Goal: Information Seeking & Learning: Learn about a topic

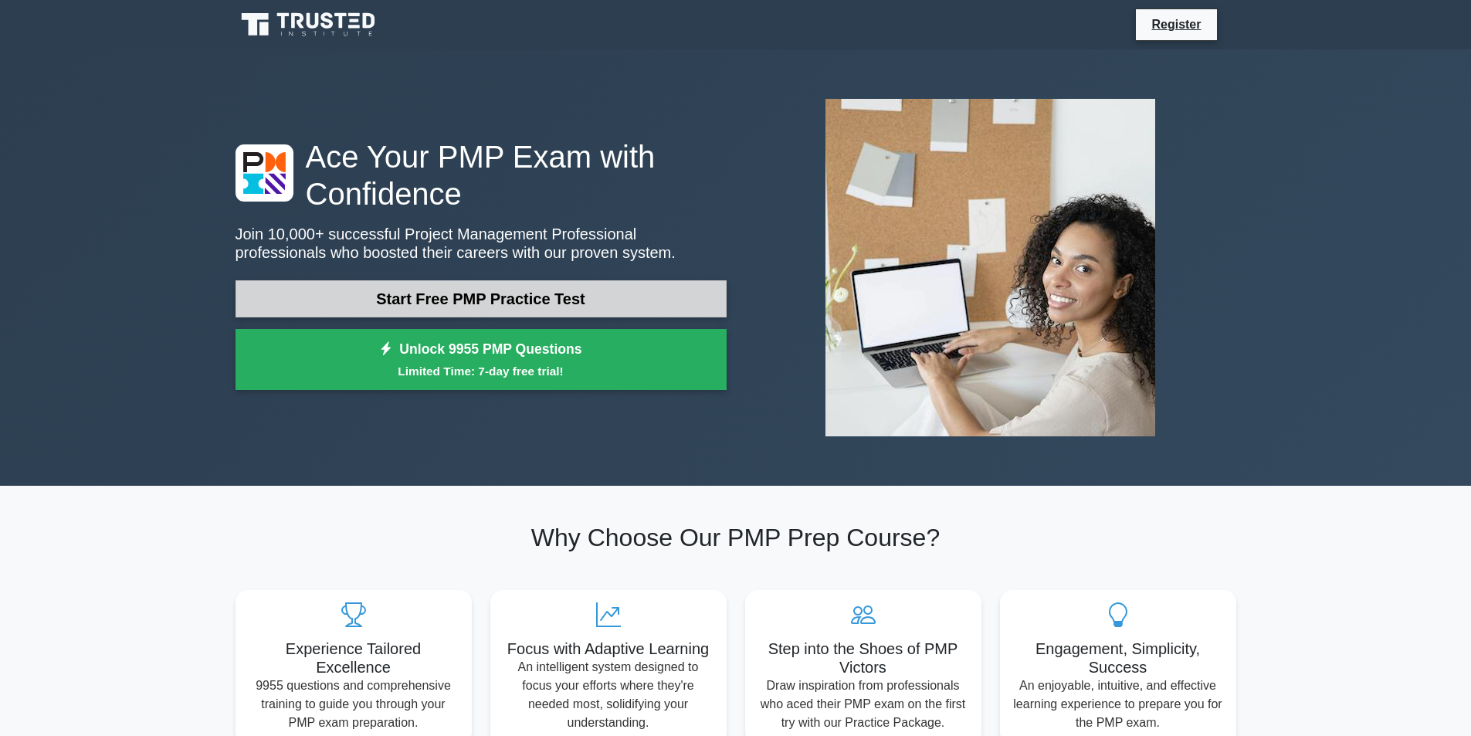
click at [517, 297] on link "Start Free PMP Practice Test" at bounding box center [480, 298] width 491 height 37
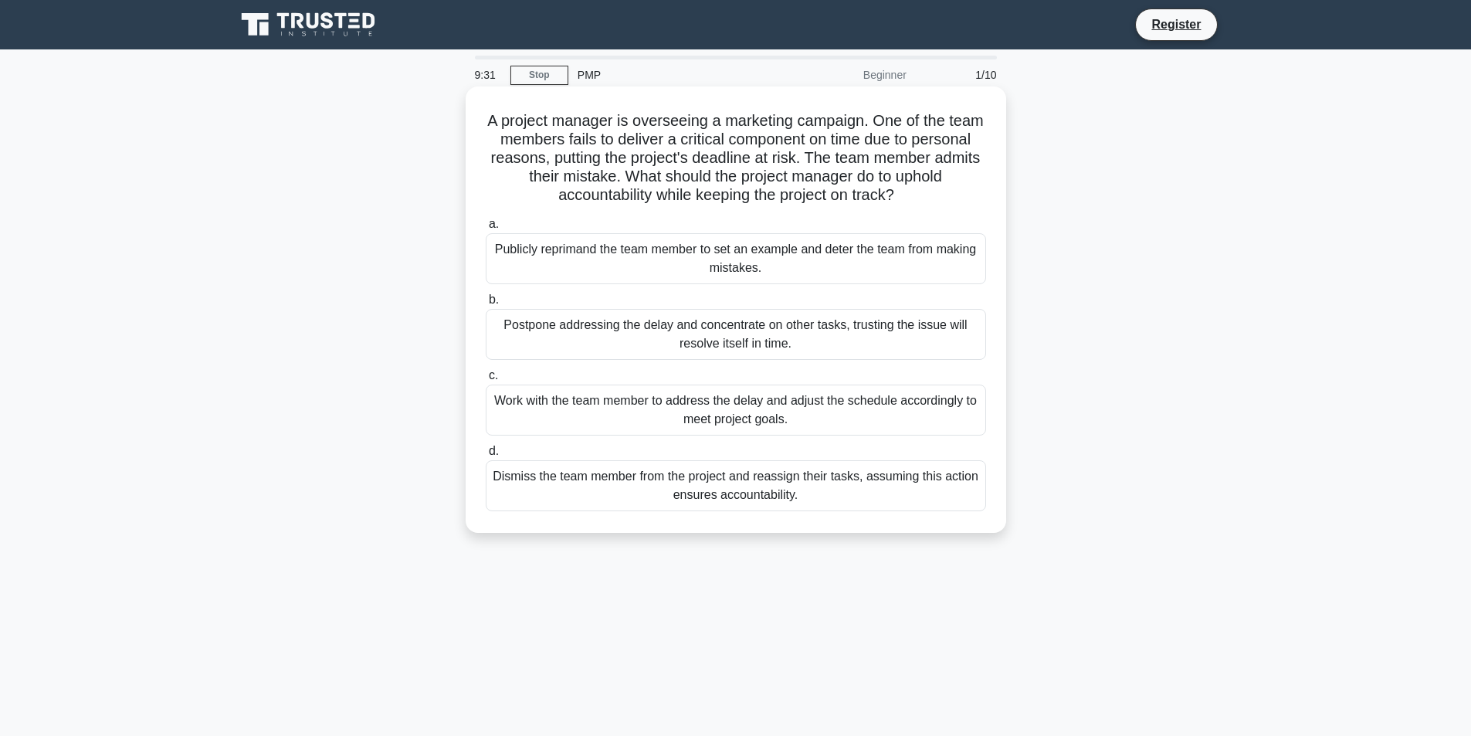
click at [674, 414] on div "Work with the team member to address the delay and adjust the schedule accordin…" at bounding box center [736, 409] width 500 height 51
click at [486, 381] on input "c. Work with the team member to address the delay and adjust the schedule accor…" at bounding box center [486, 376] width 0 height 10
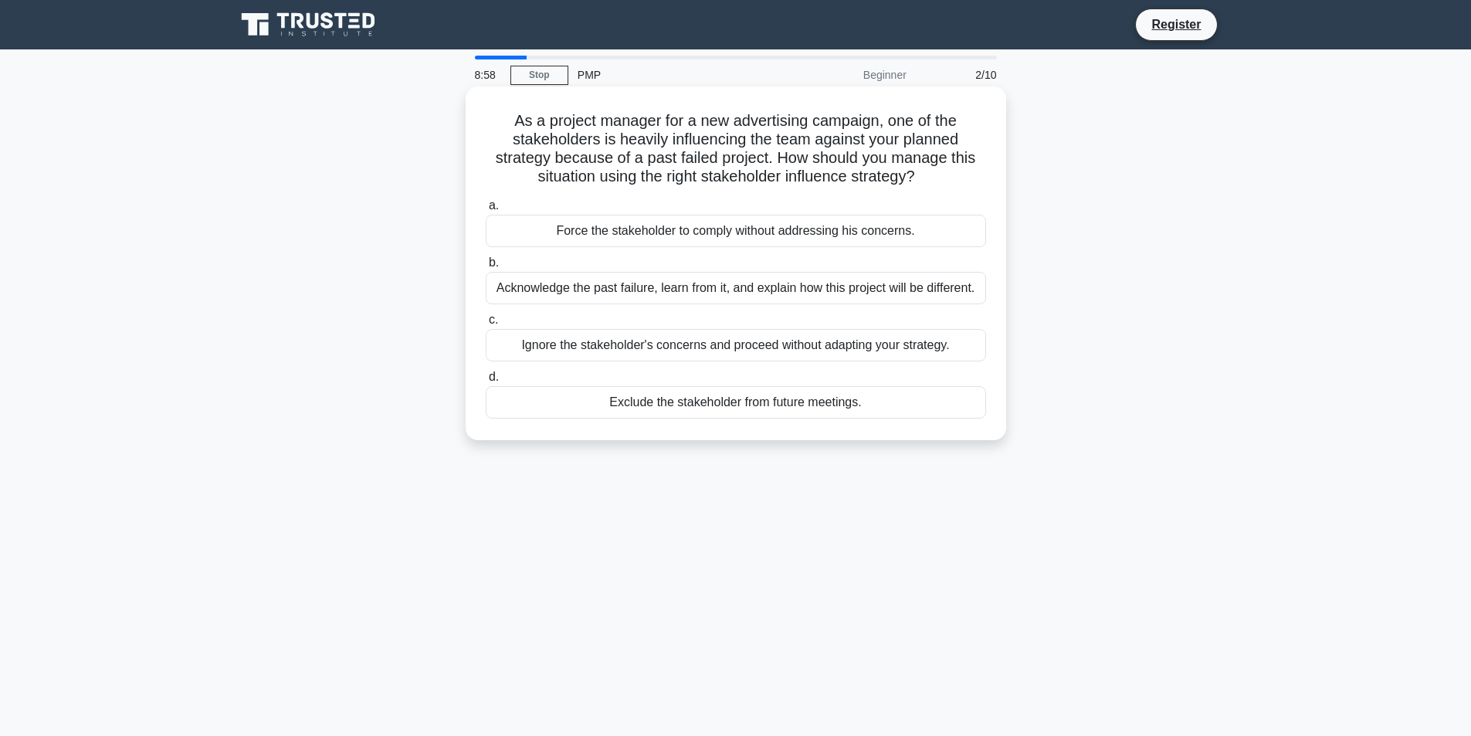
click at [743, 296] on div "Acknowledge the past failure, learn from it, and explain how this project will …" at bounding box center [736, 288] width 500 height 32
click at [486, 268] on input "b. Acknowledge the past failure, learn from it, and explain how this project wi…" at bounding box center [486, 263] width 0 height 10
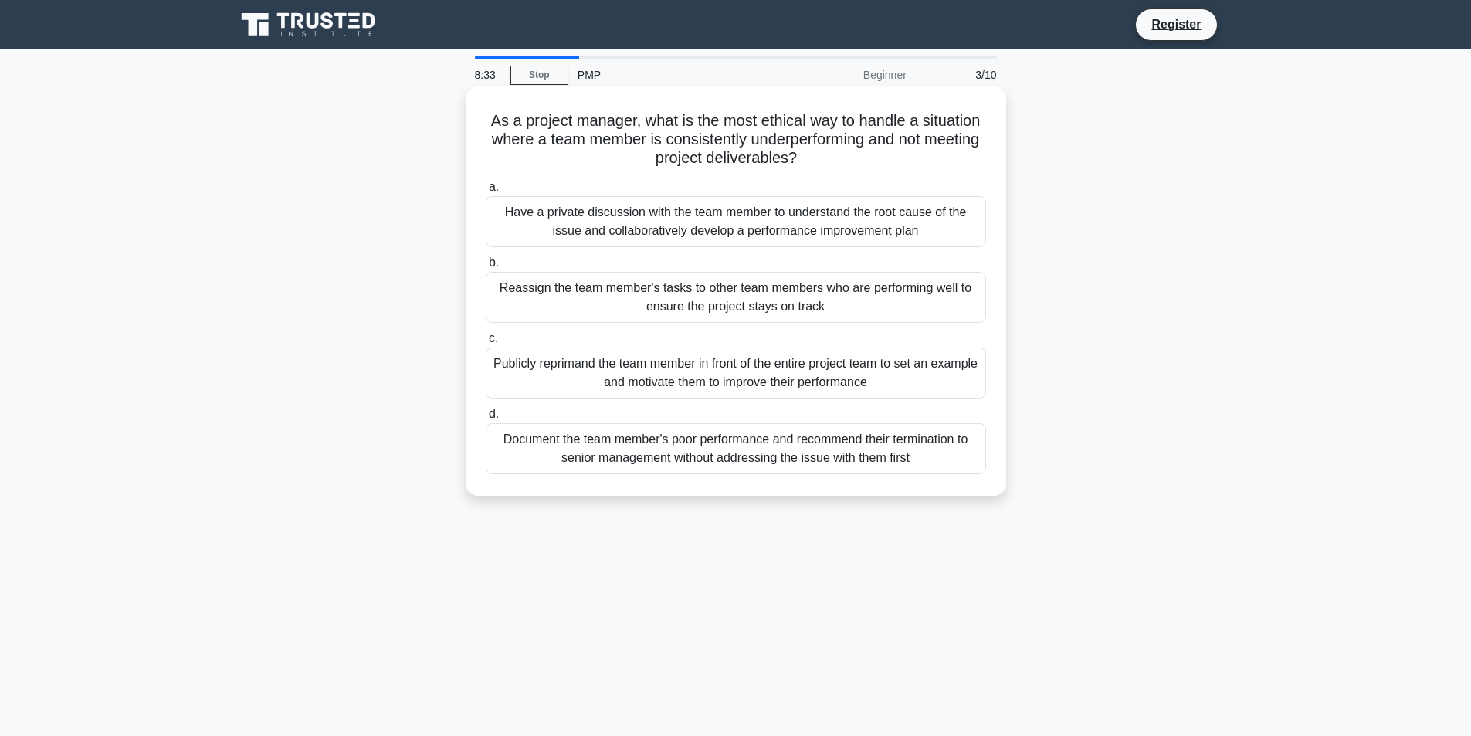
click at [708, 227] on div "Have a private discussion with the team member to understand the root cause of …" at bounding box center [736, 221] width 500 height 51
click at [486, 192] on input "a. Have a private discussion with the team member to understand the root cause …" at bounding box center [486, 187] width 0 height 10
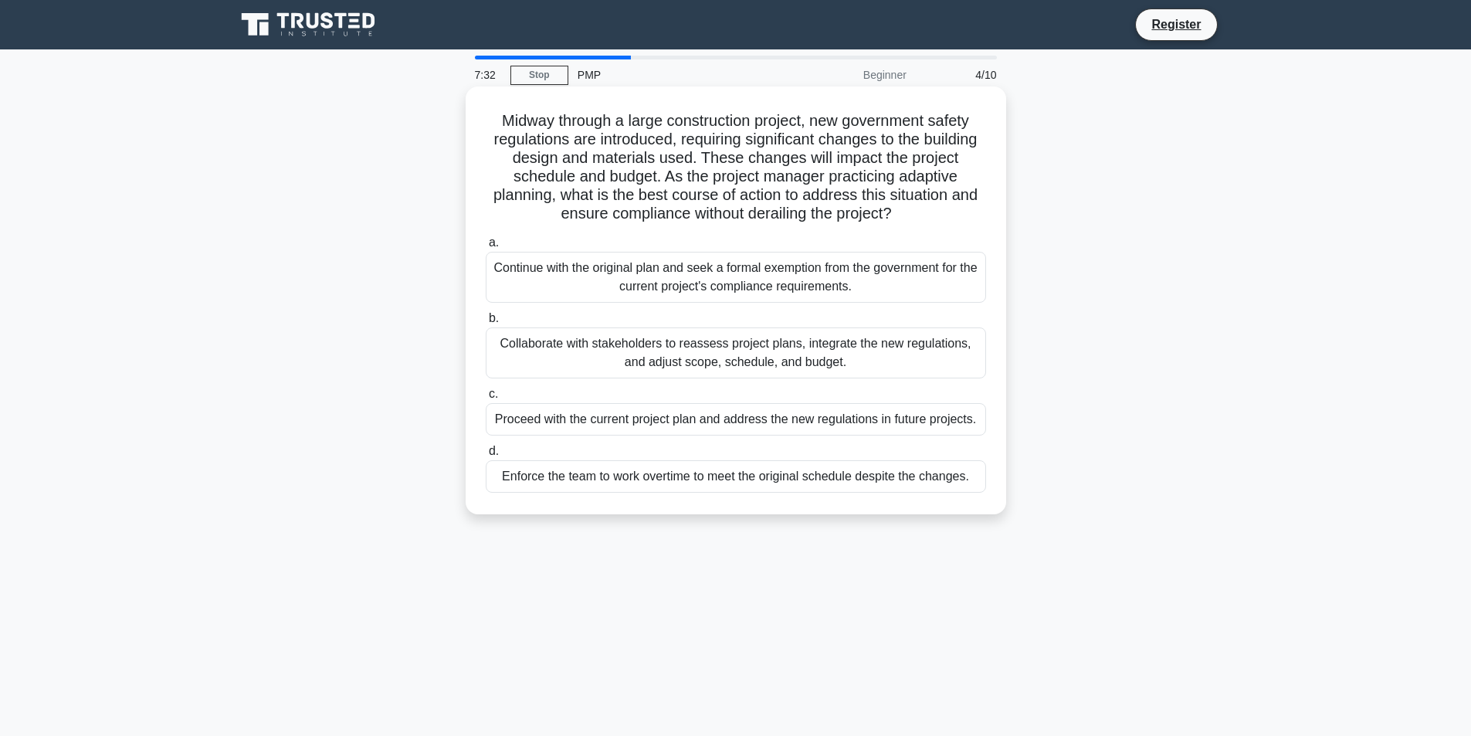
click at [902, 365] on div "Collaborate with stakeholders to reassess project plans, integrate the new regu…" at bounding box center [736, 352] width 500 height 51
click at [486, 323] on input "b. Collaborate with stakeholders to reassess project plans, integrate the new r…" at bounding box center [486, 318] width 0 height 10
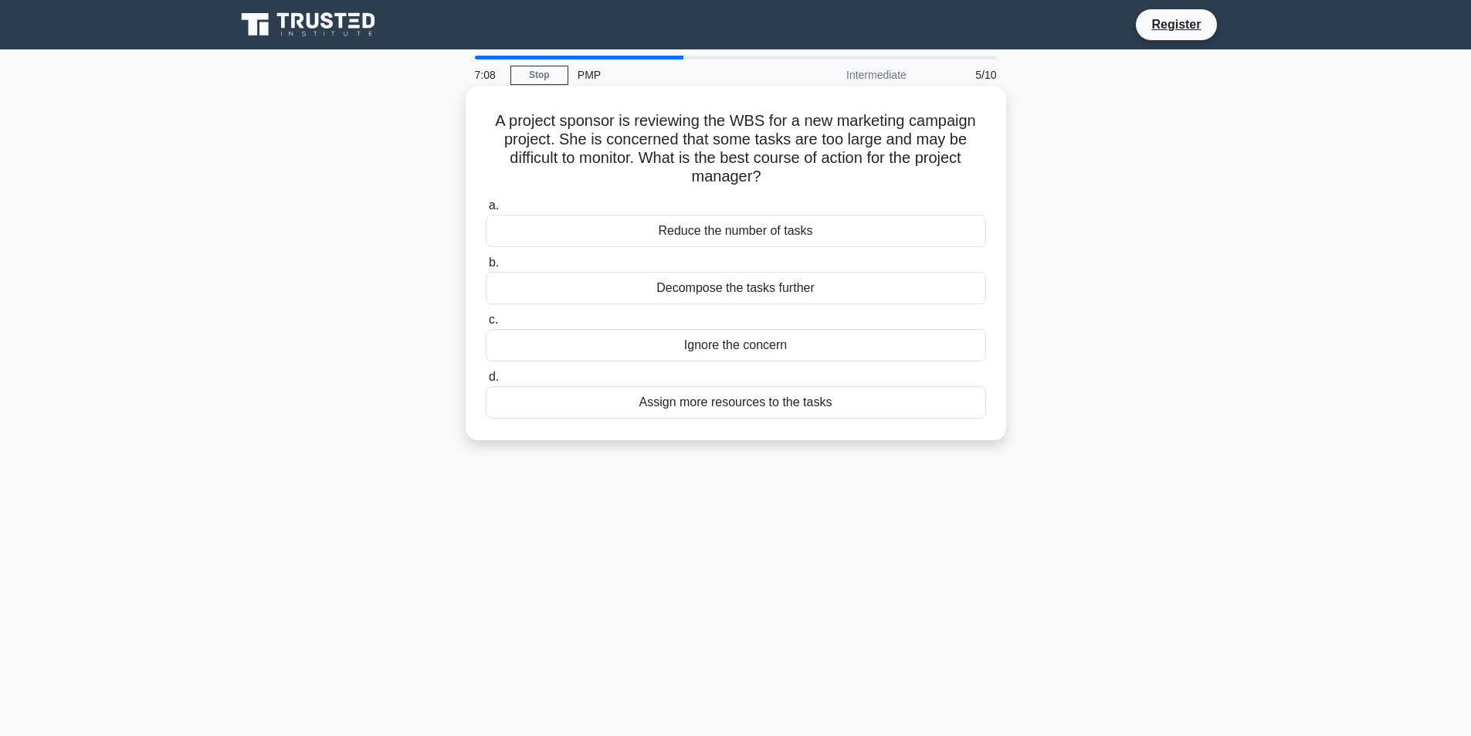
click at [892, 412] on div "Assign more resources to the tasks" at bounding box center [736, 402] width 500 height 32
click at [486, 382] on input "d. Assign more resources to the tasks" at bounding box center [486, 377] width 0 height 10
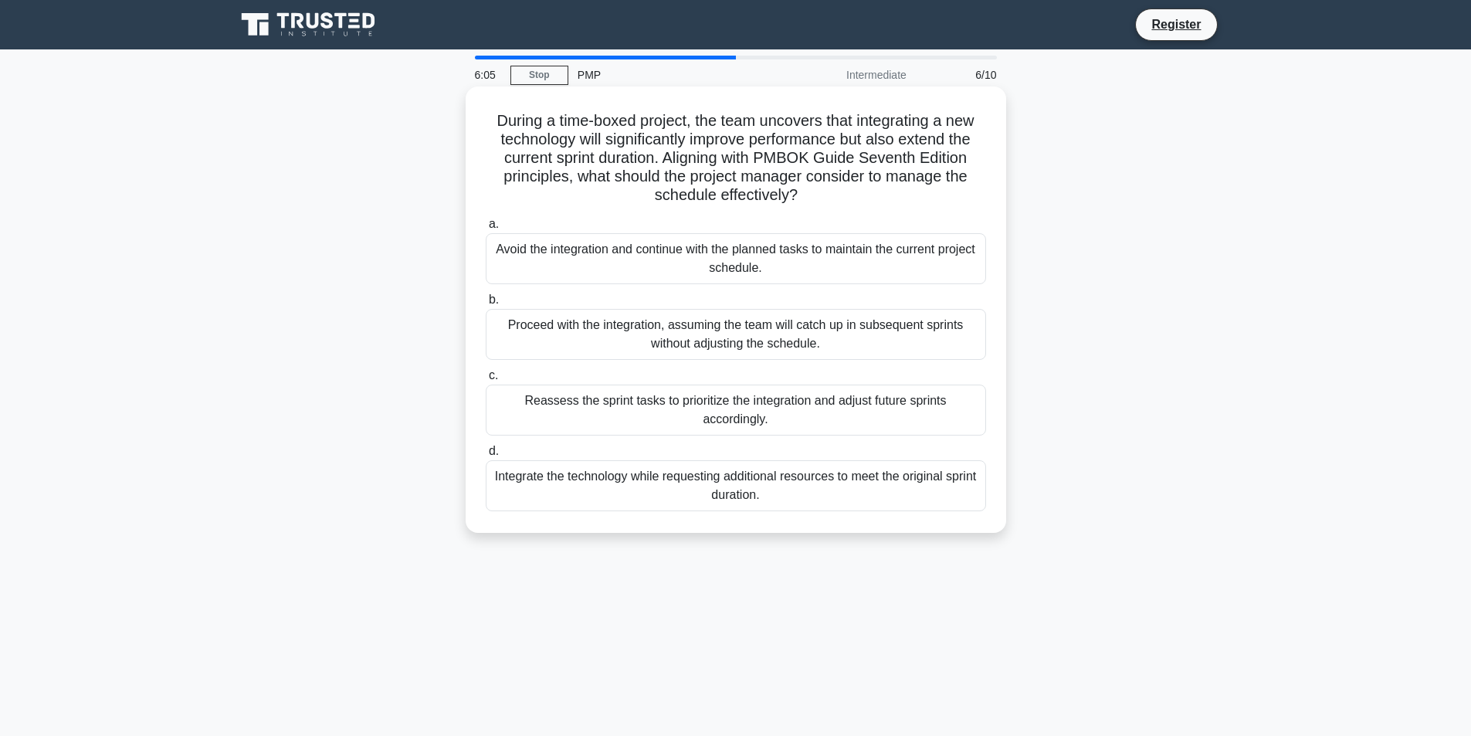
click at [873, 419] on div "Reassess the sprint tasks to prioritize the integration and adjust future sprin…" at bounding box center [736, 409] width 500 height 51
click at [486, 381] on input "c. Reassess the sprint tasks to prioritize the integration and adjust future sp…" at bounding box center [486, 376] width 0 height 10
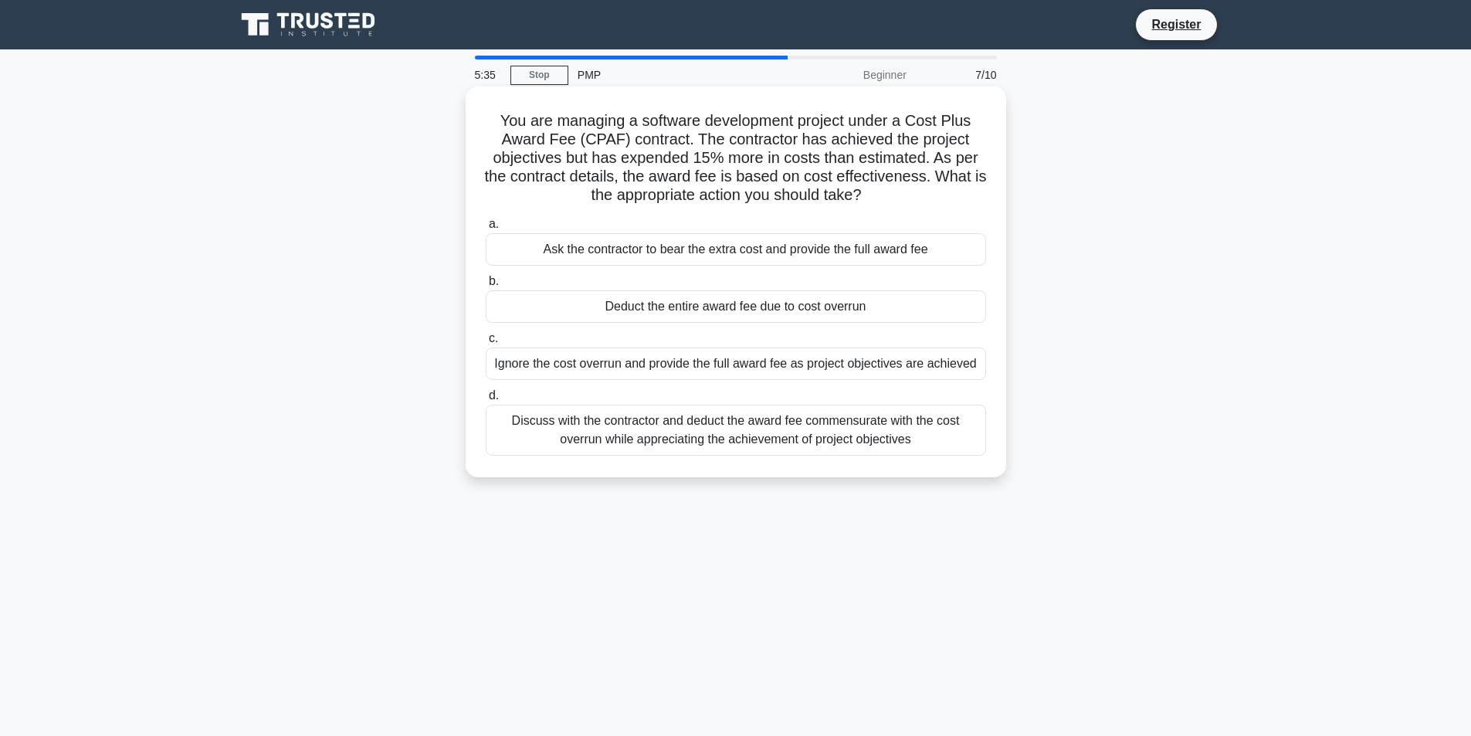
click at [906, 438] on div "Discuss with the contractor and deduct the award fee commensurate with the cost…" at bounding box center [736, 429] width 500 height 51
click at [486, 401] on input "d. Discuss with the contractor and deduct the award fee commensurate with the c…" at bounding box center [486, 396] width 0 height 10
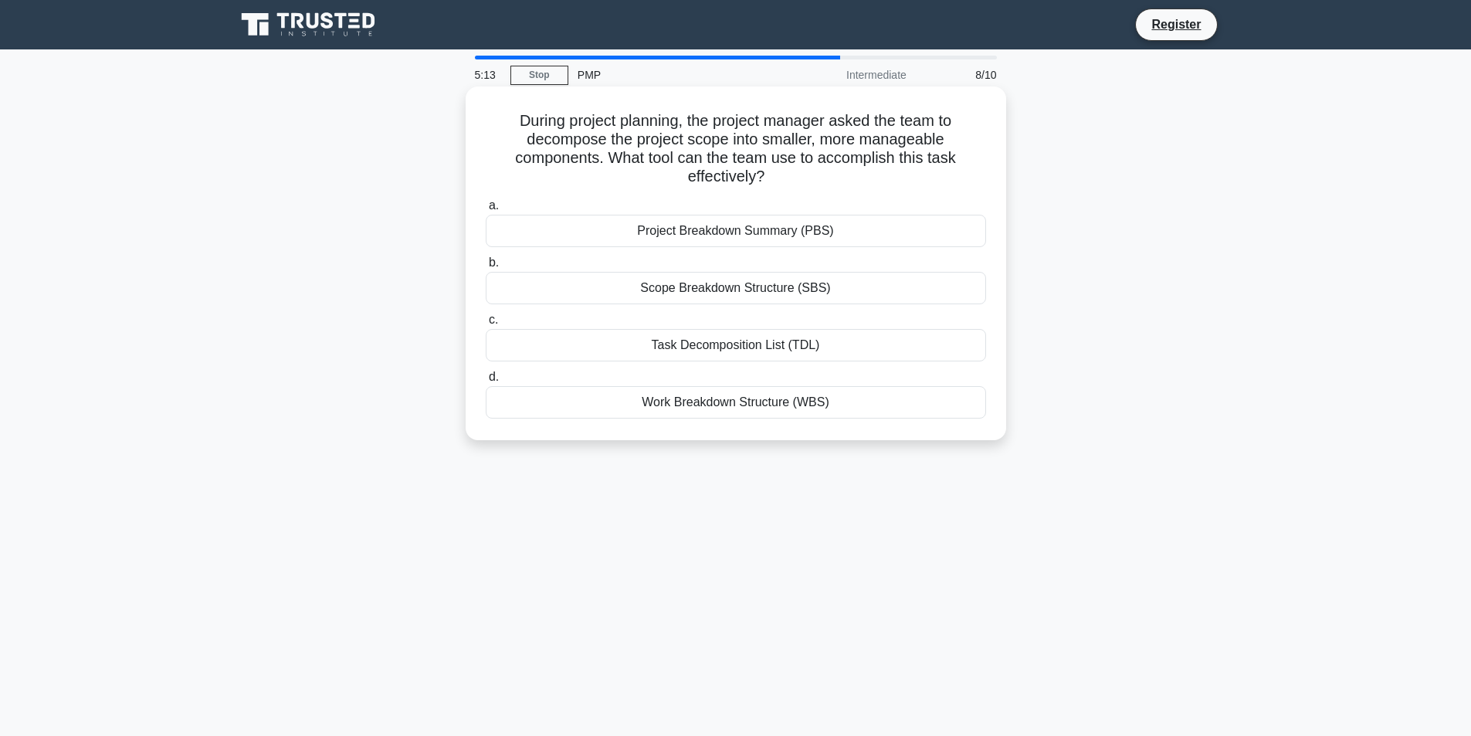
click at [891, 400] on div "Work Breakdown Structure (WBS)" at bounding box center [736, 402] width 500 height 32
click at [486, 382] on input "d. Work Breakdown Structure (WBS)" at bounding box center [486, 377] width 0 height 10
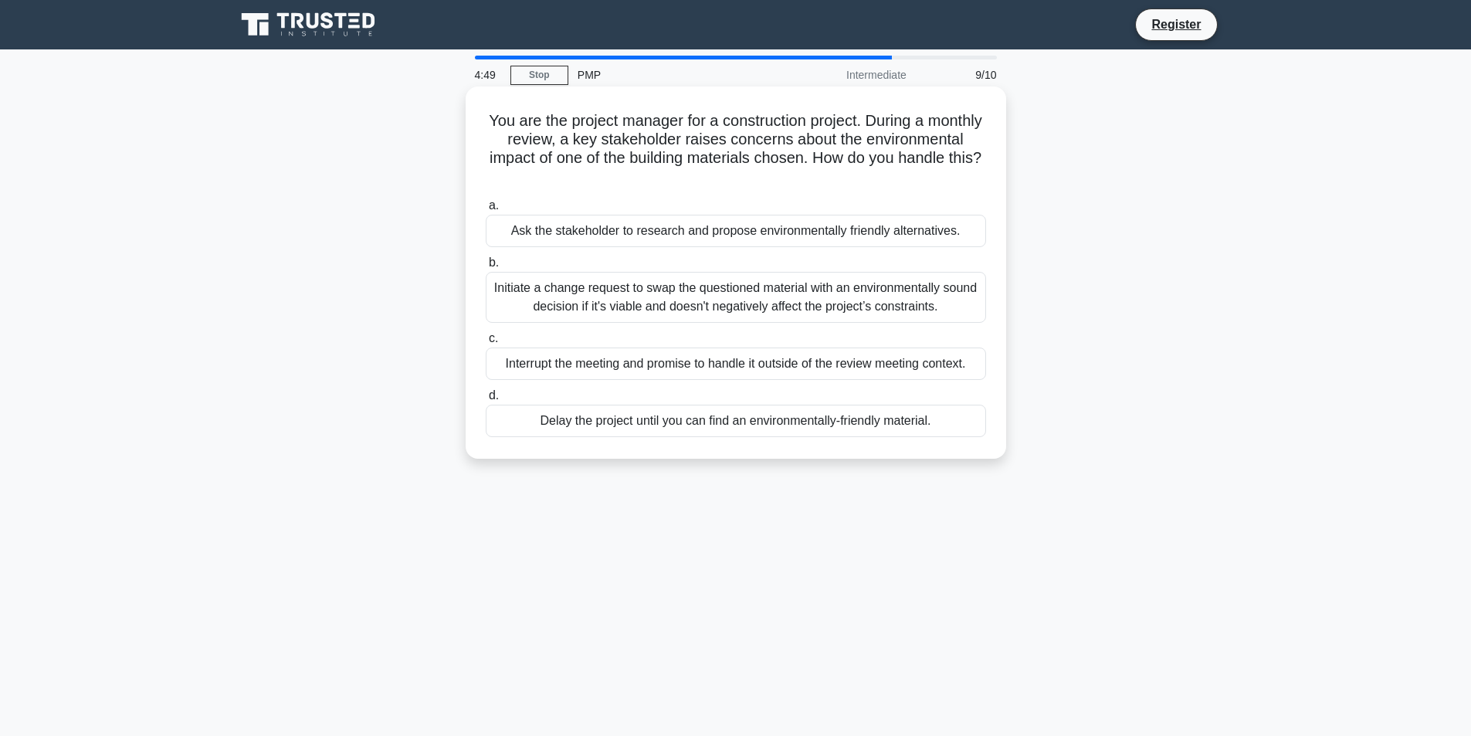
click at [850, 236] on div "Ask the stakeholder to research and propose environmentally friendly alternativ…" at bounding box center [736, 231] width 500 height 32
click at [486, 211] on input "a. Ask the stakeholder to research and propose environmentally friendly alterna…" at bounding box center [486, 206] width 0 height 10
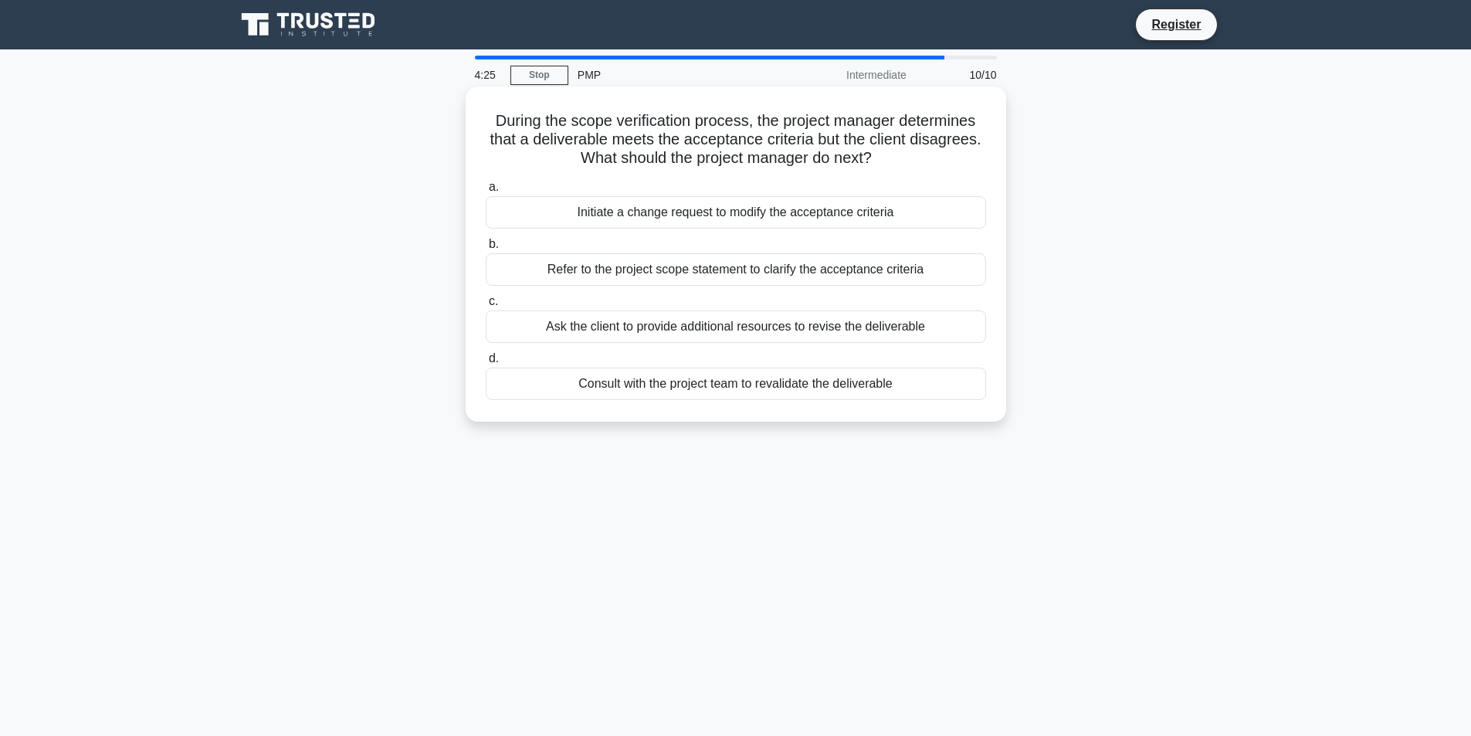
click at [921, 384] on div "Consult with the project team to revalidate the deliverable" at bounding box center [736, 383] width 500 height 32
click at [486, 364] on input "d. Consult with the project team to revalidate the deliverable" at bounding box center [486, 359] width 0 height 10
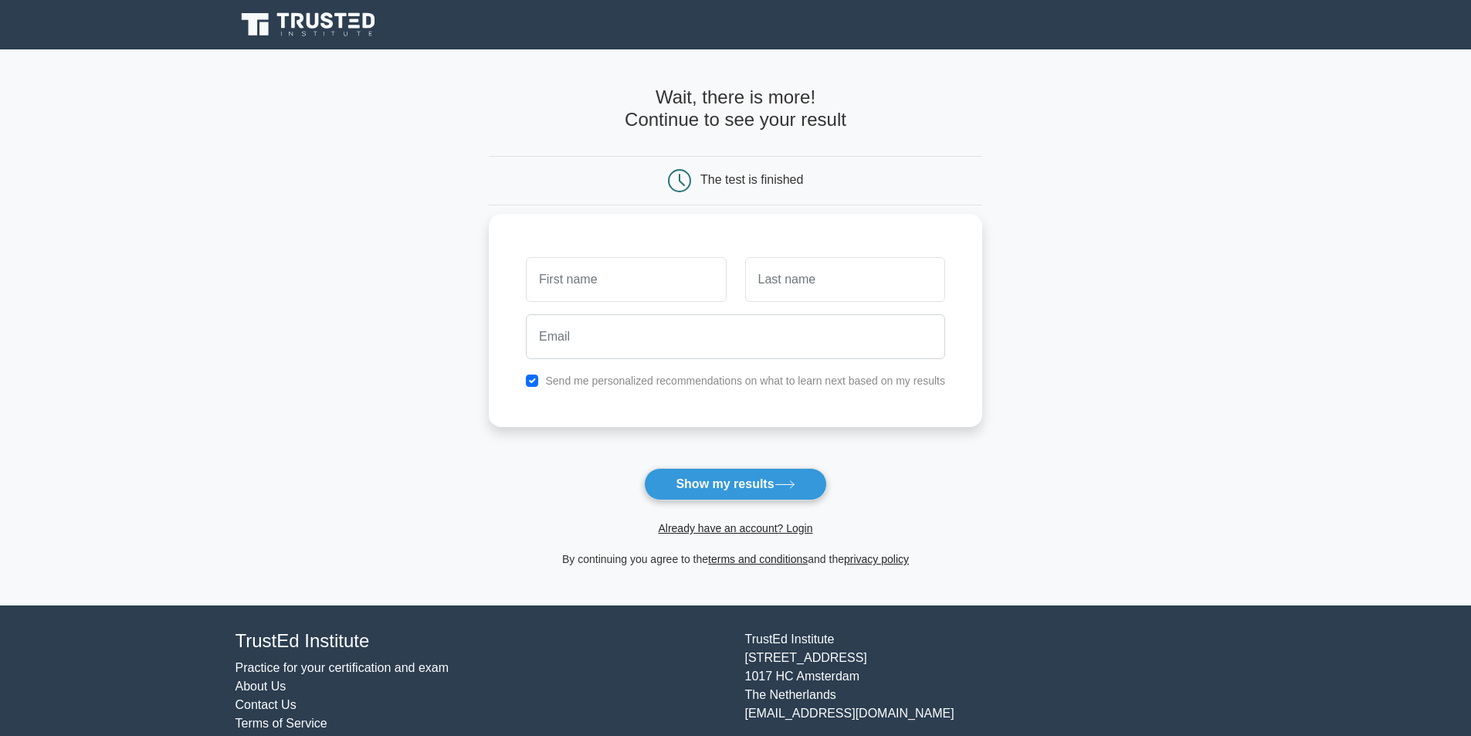
click at [689, 278] on input "text" at bounding box center [626, 279] width 200 height 45
click at [743, 485] on button "Show my results" at bounding box center [735, 484] width 182 height 32
click at [633, 382] on label "Send me personalized recommendations on what to learn next based on my results" at bounding box center [745, 380] width 400 height 12
click at [532, 384] on input "checkbox" at bounding box center [532, 380] width 12 height 12
checkbox input "false"
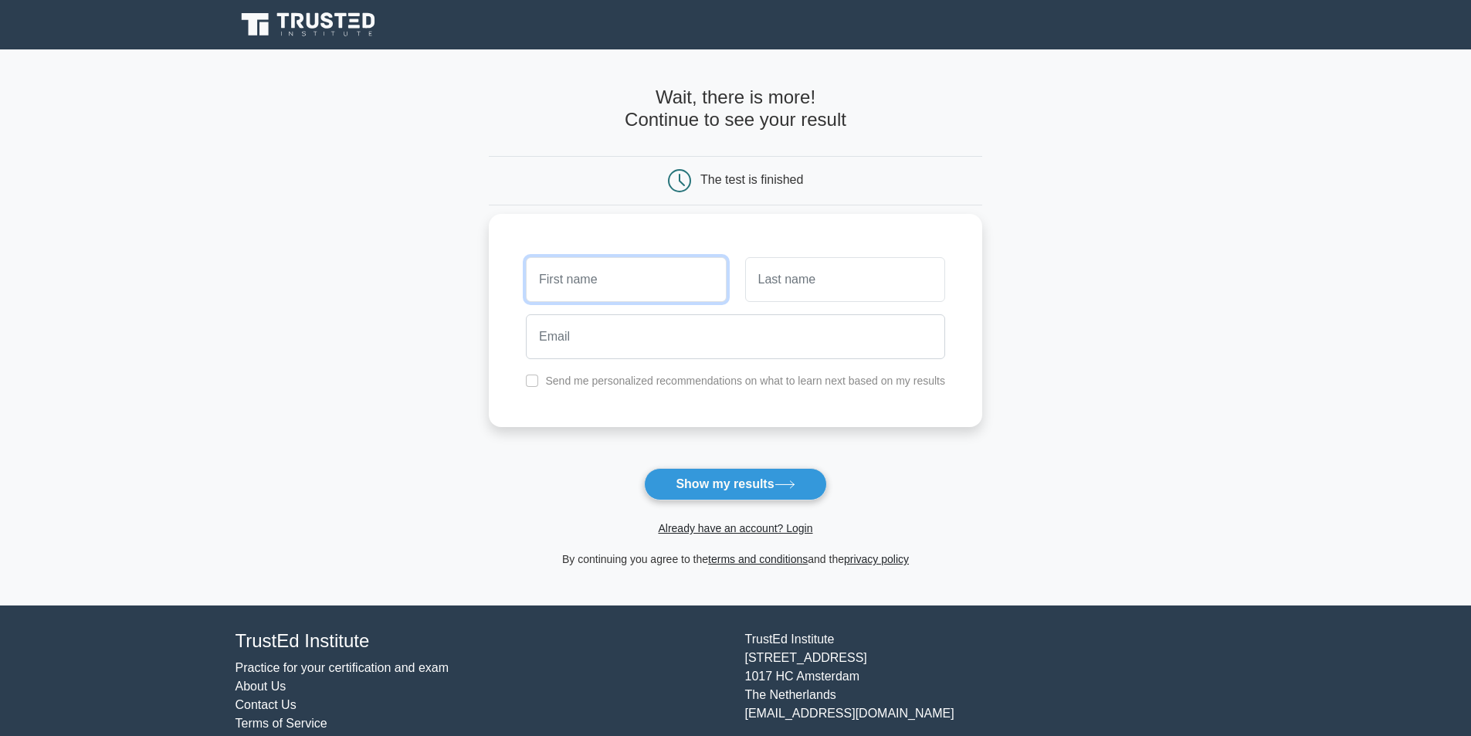
click at [645, 289] on input "text" at bounding box center [626, 279] width 200 height 45
type input "[PERSON_NAME]"
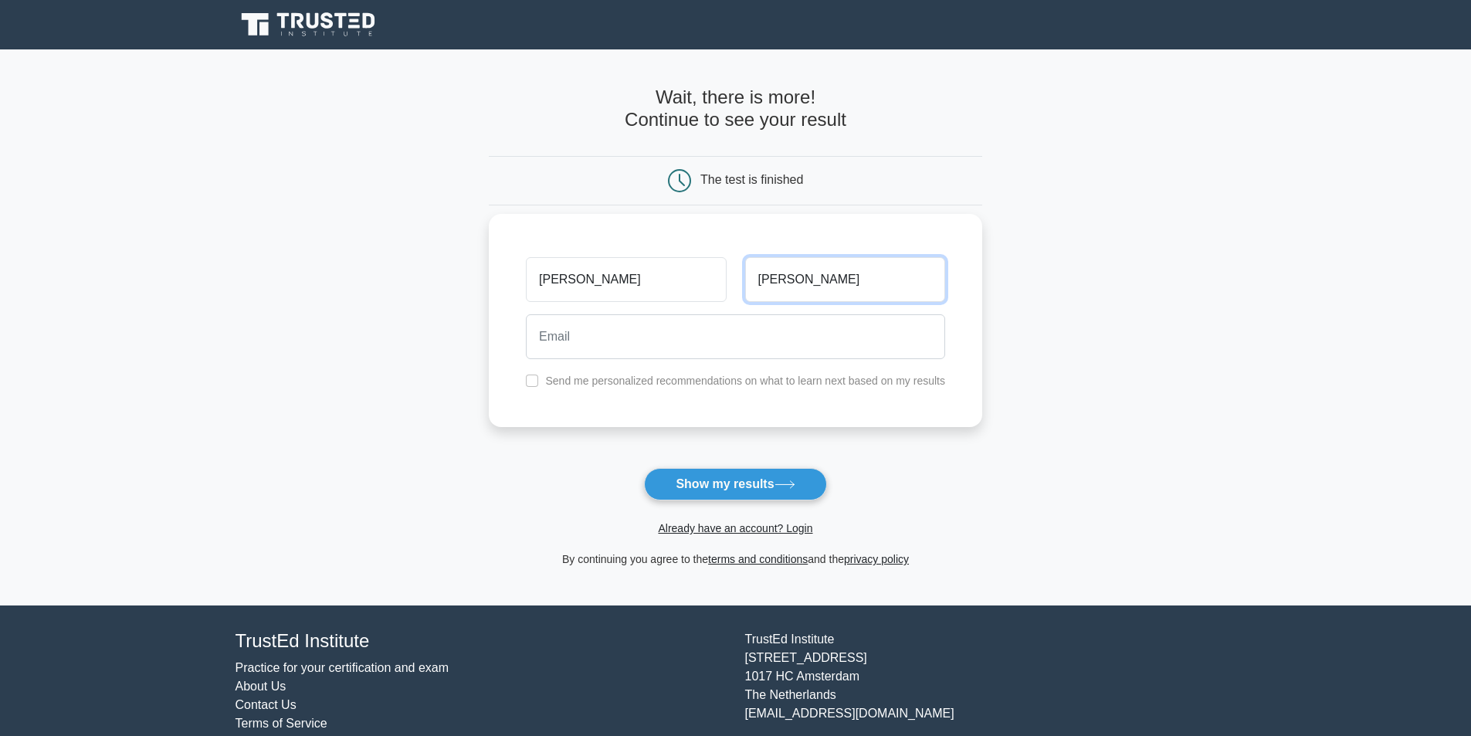
type input "Dixon"
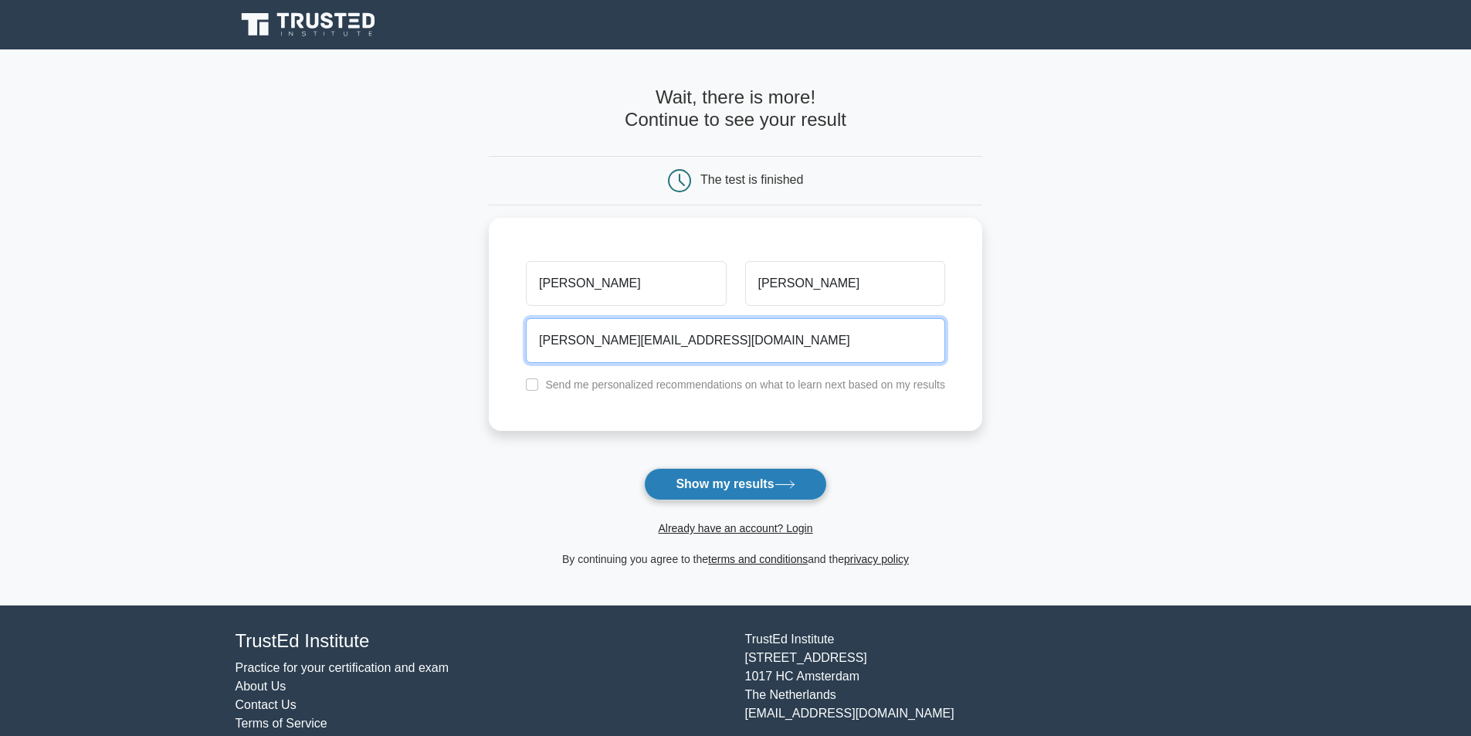
type input "Jim@starterup.ca"
click at [736, 481] on button "Show my results" at bounding box center [735, 484] width 182 height 32
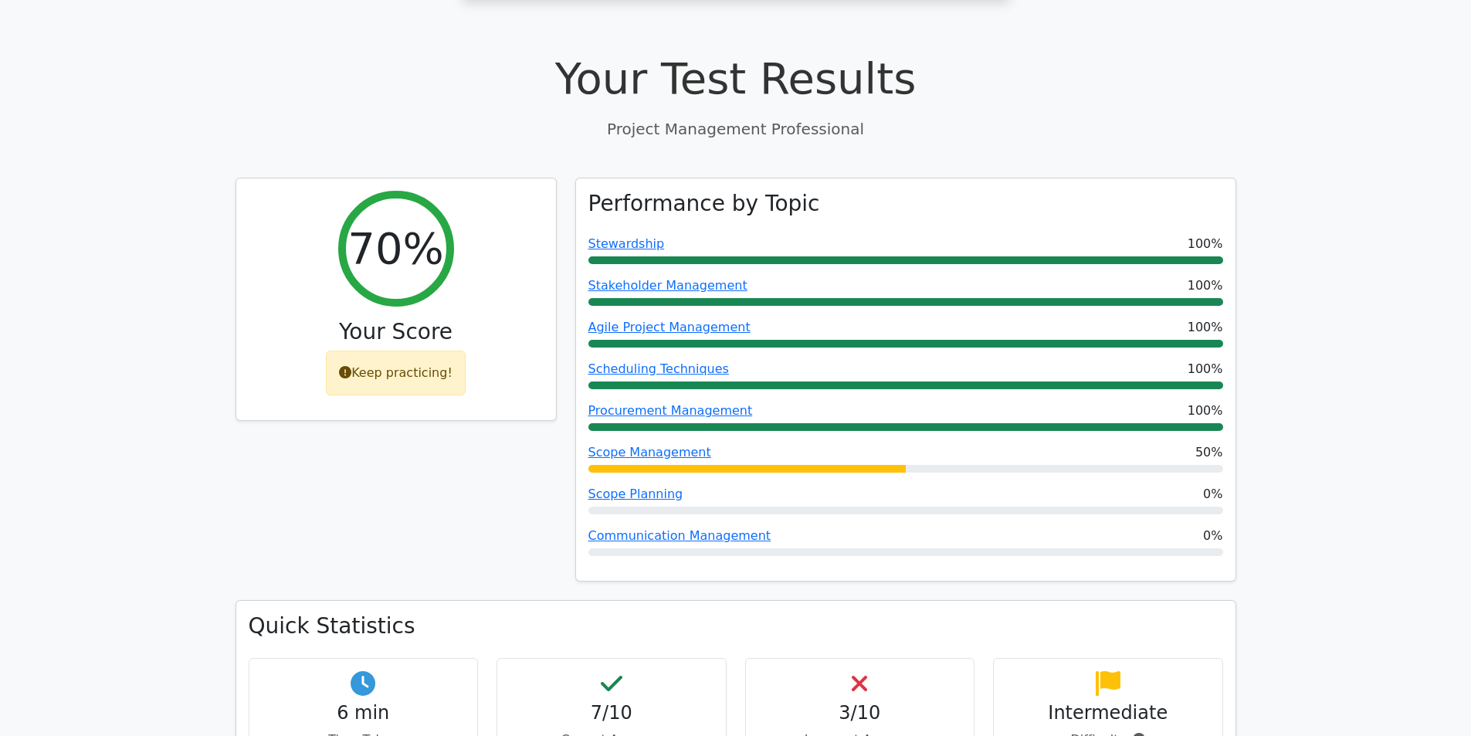
scroll to position [540, 0]
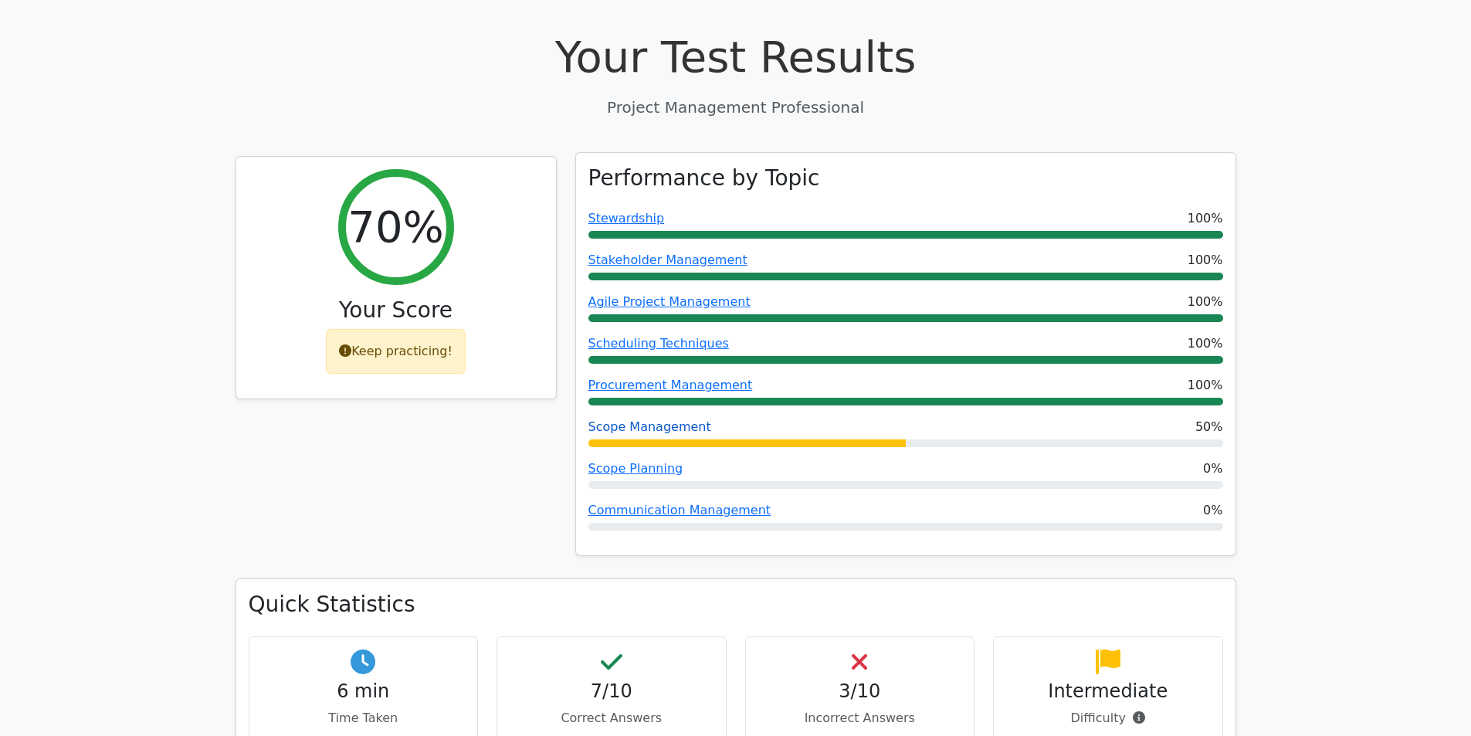
click at [684, 419] on link "Scope Management" at bounding box center [649, 426] width 123 height 15
